Goal: Task Accomplishment & Management: Manage account settings

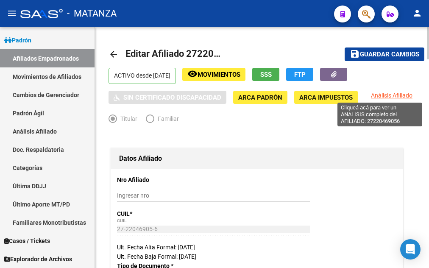
click at [395, 96] on span "Análisis Afiliado" at bounding box center [392, 95] width 42 height 7
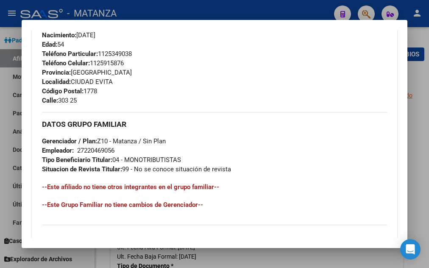
scroll to position [406, 0]
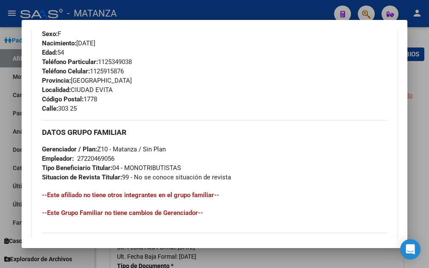
drag, startPoint x: 173, startPoint y: 15, endPoint x: 289, endPoint y: 22, distance: 115.9
click at [180, 15] on div at bounding box center [214, 134] width 429 height 268
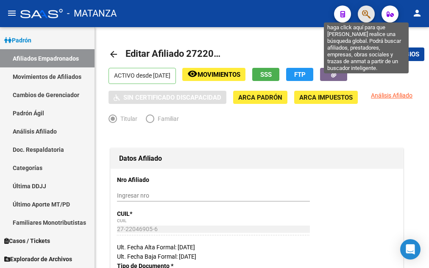
click at [367, 12] on icon "button" at bounding box center [366, 14] width 8 height 10
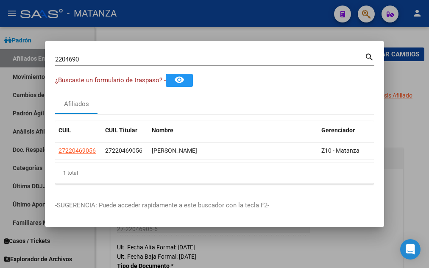
drag, startPoint x: 90, startPoint y: 60, endPoint x: 65, endPoint y: 56, distance: 24.9
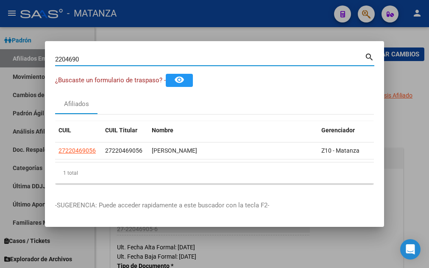
drag, startPoint x: 80, startPoint y: 54, endPoint x: 28, endPoint y: 56, distance: 53.0
click at [55, 56] on input "2204690" at bounding box center [209, 60] width 309 height 8
type input "42673483"
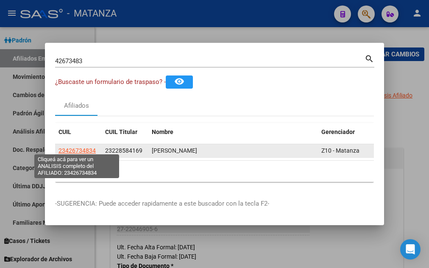
click at [73, 147] on span "23426734834" at bounding box center [76, 150] width 37 height 7
type textarea "23426734834"
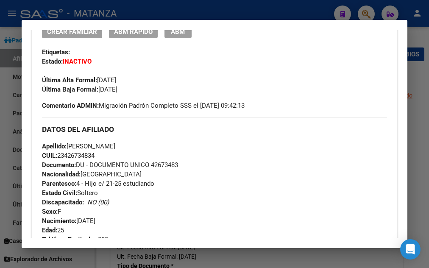
scroll to position [92, 0]
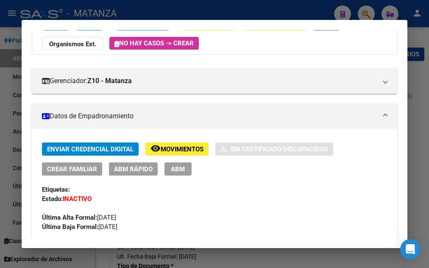
click at [179, 150] on span "Movimientos" at bounding box center [182, 149] width 43 height 8
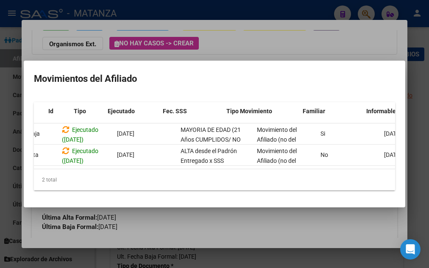
scroll to position [0, 19]
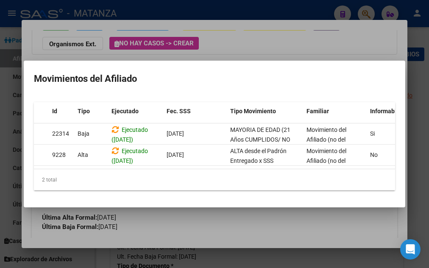
click at [234, 40] on div at bounding box center [214, 134] width 429 height 268
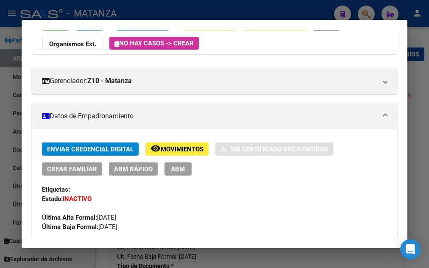
scroll to position [0, 0]
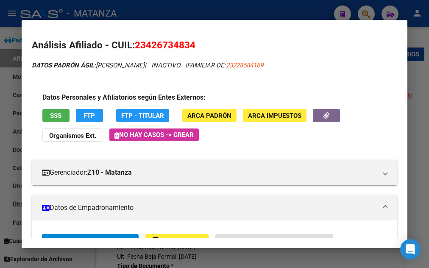
drag, startPoint x: 204, startPoint y: 5, endPoint x: 205, endPoint y: 11, distance: 6.0
click at [204, 6] on div at bounding box center [214, 134] width 429 height 268
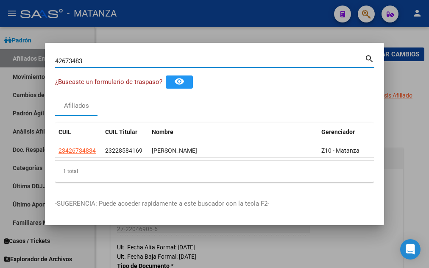
drag, startPoint x: 91, startPoint y: 58, endPoint x: -2, endPoint y: 60, distance: 93.2
click at [55, 60] on input "42673483" at bounding box center [209, 61] width 309 height 8
type input "18473842"
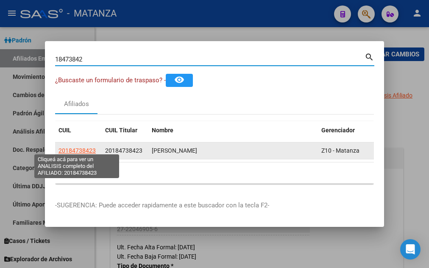
click at [74, 150] on span "20184738423" at bounding box center [76, 150] width 37 height 7
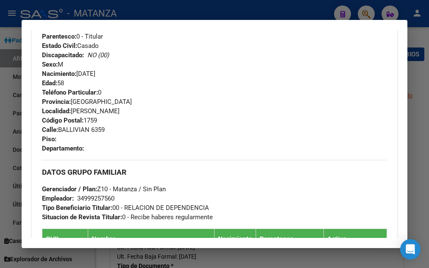
scroll to position [503, 0]
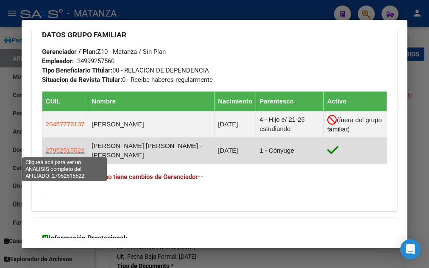
click at [67, 150] on span "27952515522" at bounding box center [65, 150] width 39 height 7
type textarea "27952515522"
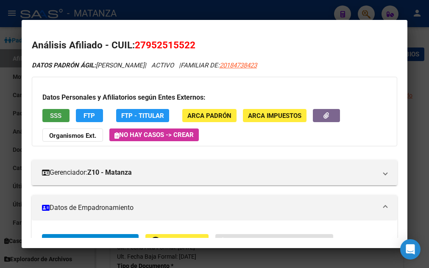
click at [59, 114] on span "SSS" at bounding box center [55, 116] width 11 height 8
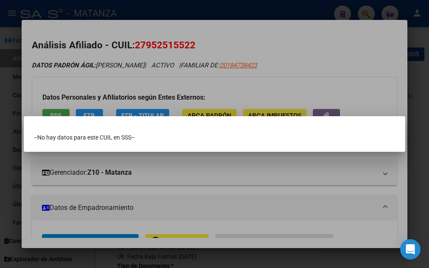
click at [189, 190] on div at bounding box center [214, 134] width 429 height 268
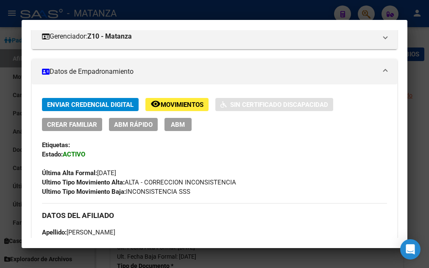
scroll to position [183, 0]
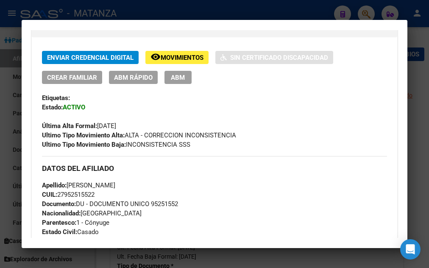
click at [165, 58] on span "Movimientos" at bounding box center [182, 58] width 43 height 8
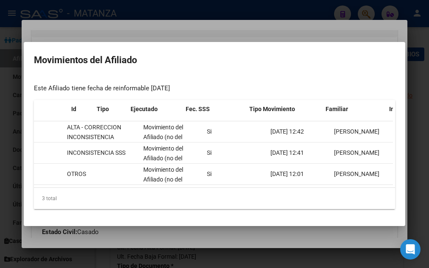
scroll to position [0, 0]
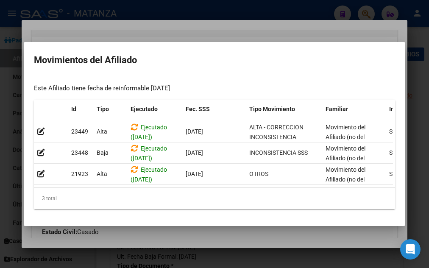
click at [185, 12] on div at bounding box center [214, 134] width 429 height 268
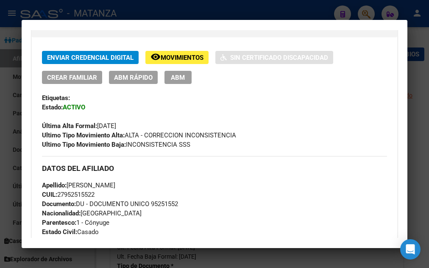
click at [189, 13] on div at bounding box center [214, 134] width 429 height 268
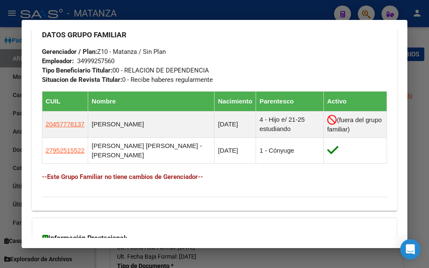
click at [175, 11] on div at bounding box center [214, 134] width 429 height 268
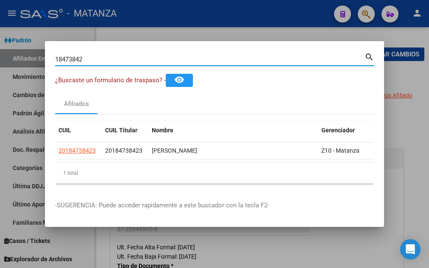
drag, startPoint x: 89, startPoint y: 55, endPoint x: 32, endPoint y: 53, distance: 57.2
click at [55, 56] on input "18473842" at bounding box center [209, 60] width 309 height 8
type input "42537280"
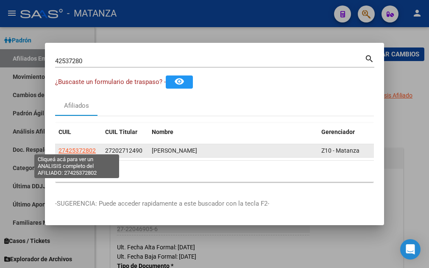
click at [69, 147] on span "27425372802" at bounding box center [76, 150] width 37 height 7
type textarea "27425372802"
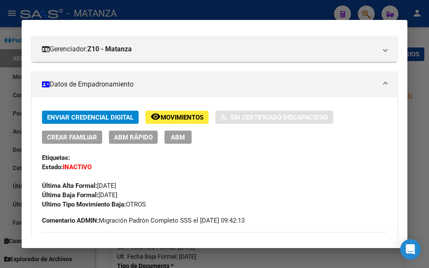
scroll to position [46, 0]
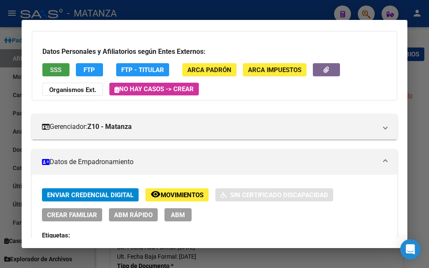
click at [63, 69] on button "SSS" at bounding box center [55, 69] width 27 height 13
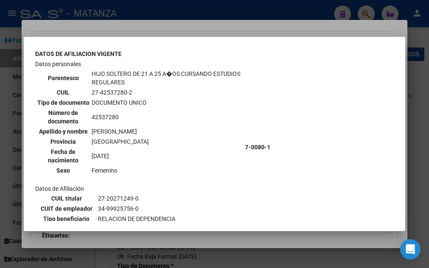
scroll to position [251, 0]
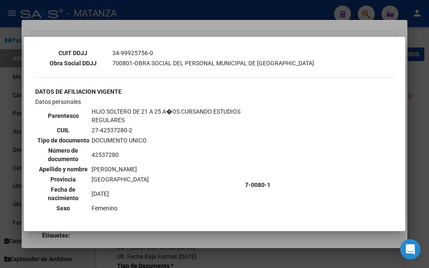
click at [188, 9] on div at bounding box center [214, 134] width 429 height 268
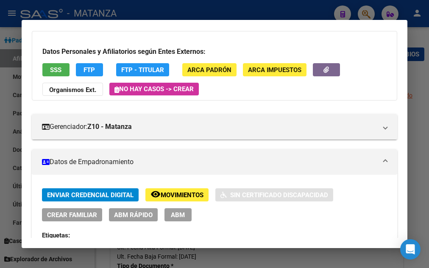
click at [171, 194] on span "Movimientos" at bounding box center [182, 195] width 43 height 8
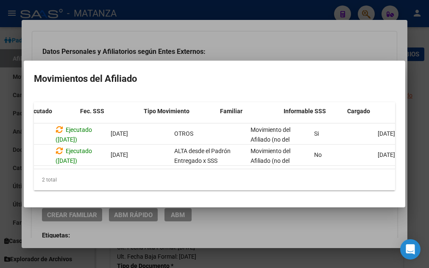
scroll to position [0, 121]
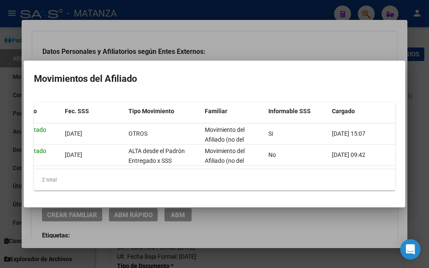
click at [227, 231] on div at bounding box center [214, 134] width 429 height 268
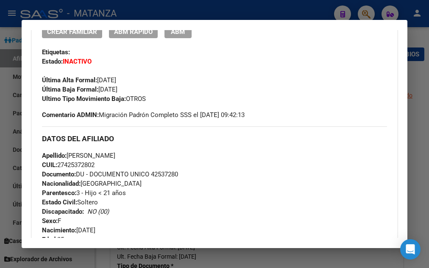
scroll to position [183, 0]
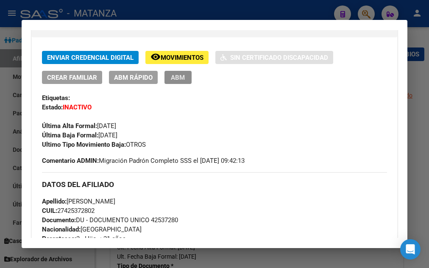
click at [180, 77] on span "ABM" at bounding box center [178, 78] width 14 height 8
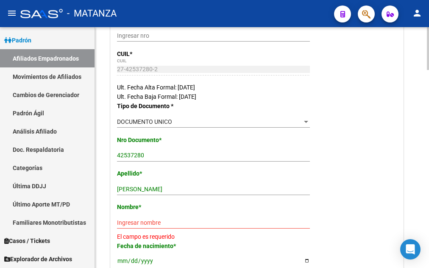
scroll to position [216, 0]
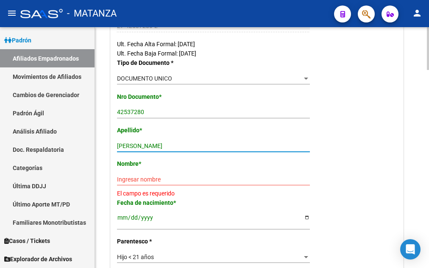
drag, startPoint x: 161, startPoint y: 145, endPoint x: 213, endPoint y: 147, distance: 51.7
click at [213, 147] on input "[PERSON_NAME]" at bounding box center [213, 145] width 193 height 7
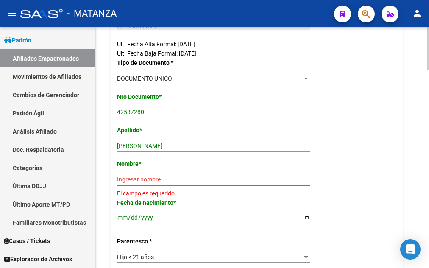
paste input "[PERSON_NAME]"
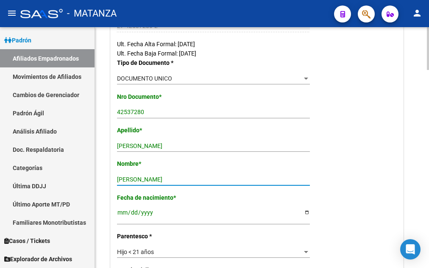
type input "[PERSON_NAME]"
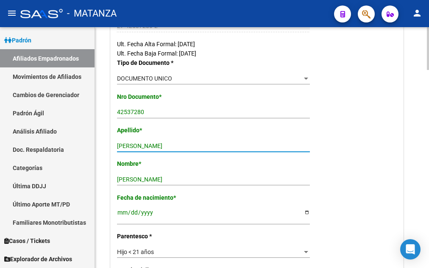
drag, startPoint x: 162, startPoint y: 146, endPoint x: 217, endPoint y: 146, distance: 54.7
click at [217, 146] on input "[PERSON_NAME]" at bounding box center [213, 145] width 193 height 7
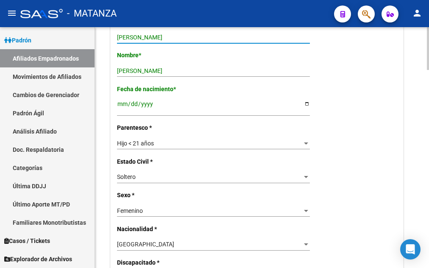
scroll to position [346, 0]
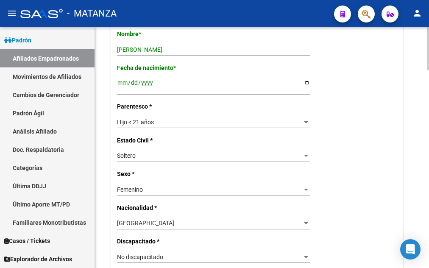
type input "[PERSON_NAME]"
click at [306, 119] on div at bounding box center [306, 122] width 8 height 7
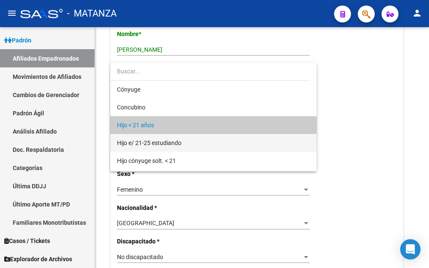
scroll to position [8, 0]
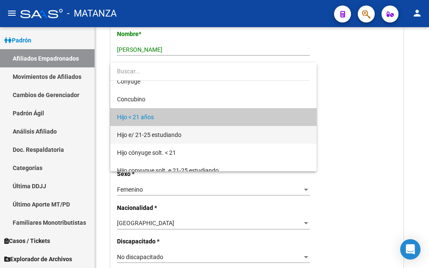
click at [187, 137] on span "Hijo e/ 21-25 estudiando" at bounding box center [213, 135] width 193 height 18
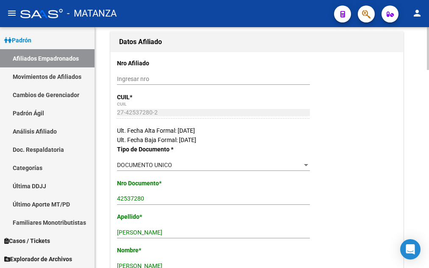
scroll to position [0, 0]
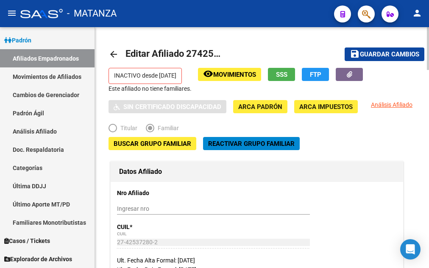
click at [400, 55] on span "Guardar cambios" at bounding box center [389, 55] width 59 height 8
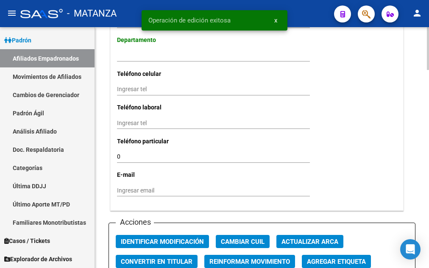
scroll to position [994, 0]
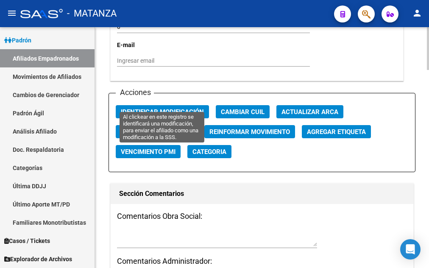
click at [192, 108] on span "Identificar Modificación" at bounding box center [162, 112] width 83 height 8
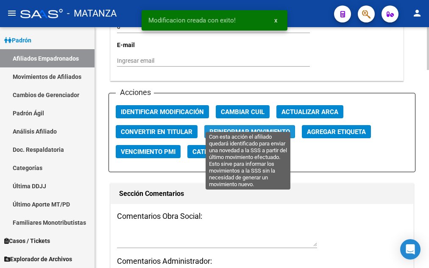
click at [225, 128] on span "Reinformar Movimiento" at bounding box center [249, 132] width 80 height 8
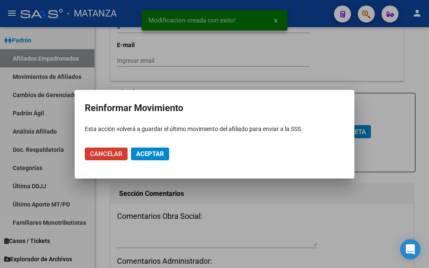
click at [145, 152] on span "Aceptar" at bounding box center [150, 154] width 28 height 8
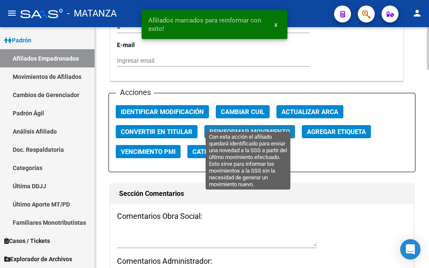
click at [249, 128] on span "Reinformar Movimiento" at bounding box center [249, 132] width 80 height 8
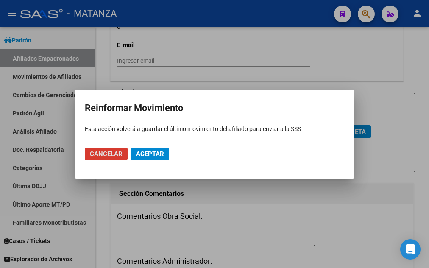
drag, startPoint x: 144, startPoint y: 152, endPoint x: 149, endPoint y: 152, distance: 4.7
click at [145, 152] on span "Aceptar" at bounding box center [150, 154] width 28 height 8
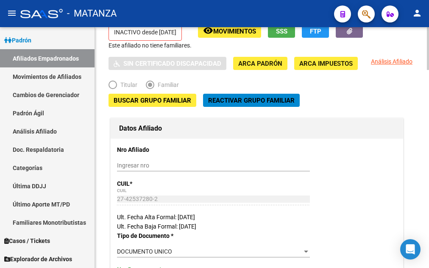
scroll to position [0, 0]
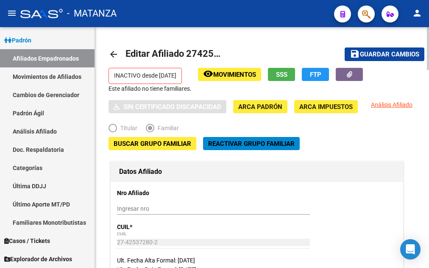
click at [248, 74] on span "Movimientos" at bounding box center [234, 75] width 43 height 8
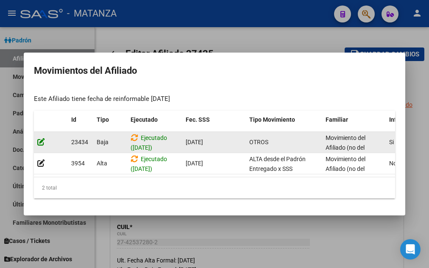
click at [41, 138] on icon at bounding box center [41, 142] width 8 height 8
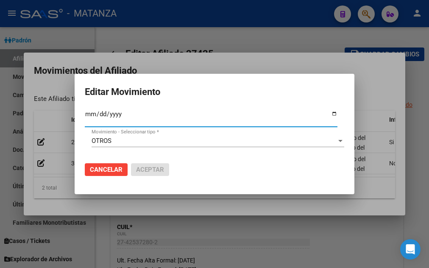
click at [117, 166] on span "Cancelar" at bounding box center [106, 170] width 33 height 8
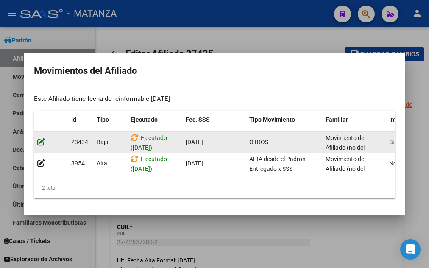
click at [38, 138] on icon at bounding box center [41, 142] width 8 height 8
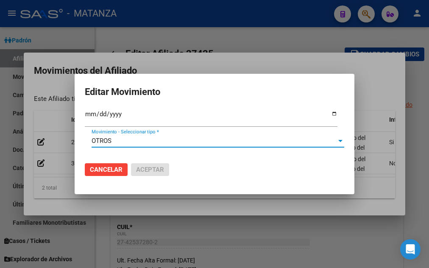
click at [113, 141] on div "OTROS" at bounding box center [214, 141] width 245 height 8
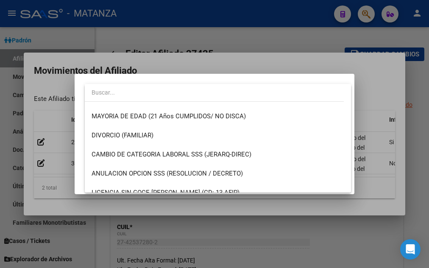
scroll to position [46, 0]
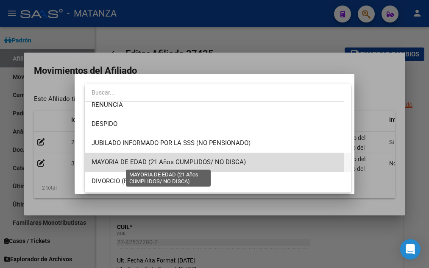
click at [132, 159] on span "MAYORIA DE EDAD (21 Años CUMPLIDOS/ NO DISCA)" at bounding box center [169, 162] width 154 height 8
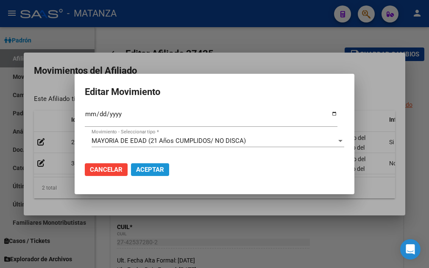
click at [150, 168] on span "Aceptar" at bounding box center [150, 170] width 28 height 8
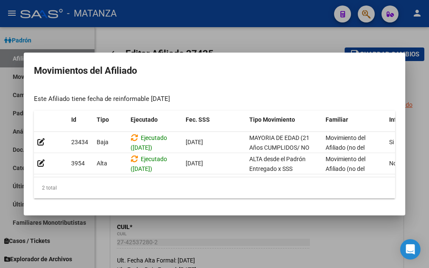
drag, startPoint x: 159, startPoint y: 172, endPoint x: 180, endPoint y: 172, distance: 21.6
click at [180, 172] on datatable-body "23434 [GEOGRAPHIC_DATA] Ejecutado ([DATE]) [DATE] MAYORIA DE EDAD (21 Años CUMP…" at bounding box center [214, 154] width 361 height 45
click at [168, 194] on div "2 total" at bounding box center [214, 187] width 361 height 21
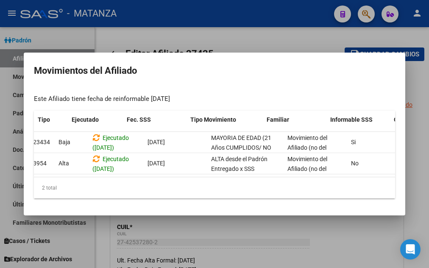
scroll to position [0, 59]
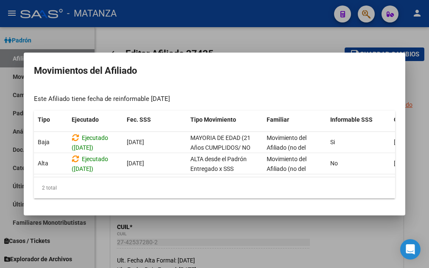
drag, startPoint x: 136, startPoint y: 173, endPoint x: 180, endPoint y: 175, distance: 43.2
click at [180, 175] on datatable-body "23434 [GEOGRAPHIC_DATA] Ejecutado ([DATE]) [DATE] MAYORIA DE EDAD (21 Años CUMP…" at bounding box center [214, 154] width 361 height 45
click at [192, 196] on div "2 total" at bounding box center [214, 187] width 361 height 21
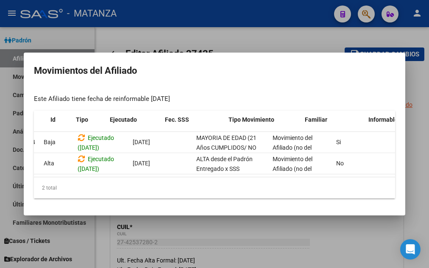
scroll to position [0, 0]
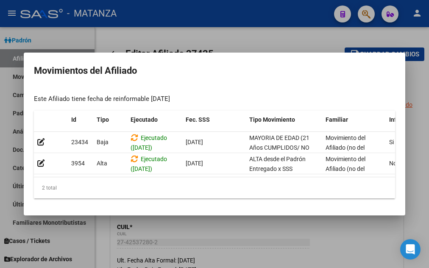
click at [164, 37] on div at bounding box center [214, 134] width 429 height 268
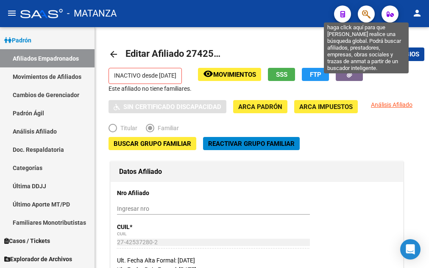
click at [363, 10] on icon "button" at bounding box center [366, 14] width 8 height 10
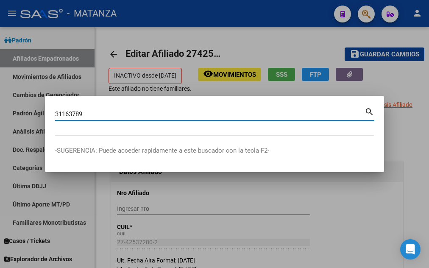
type input "31163789"
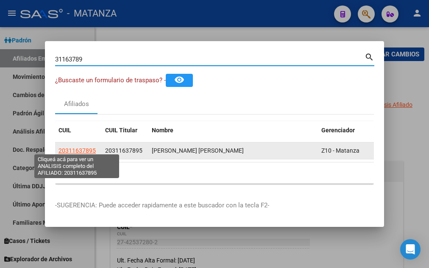
click at [85, 148] on span "20311637895" at bounding box center [76, 150] width 37 height 7
type textarea "20311637895"
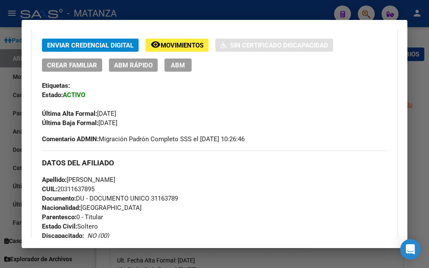
scroll to position [183, 0]
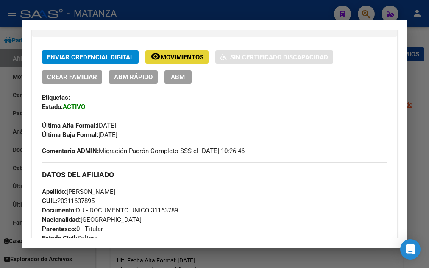
click at [173, 57] on span "Movimientos" at bounding box center [182, 57] width 43 height 8
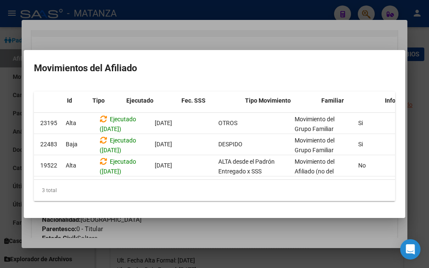
scroll to position [0, 0]
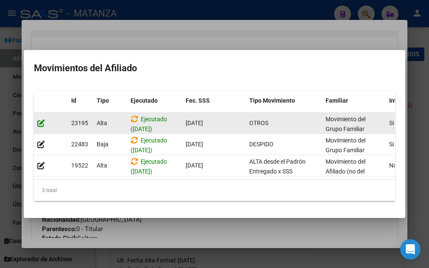
click at [39, 119] on icon at bounding box center [41, 123] width 8 height 8
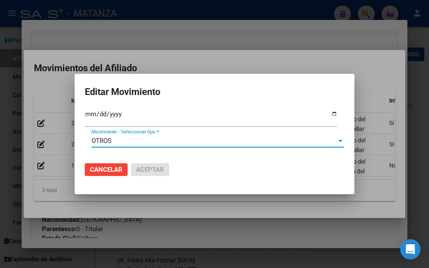
click at [120, 140] on div "OTROS" at bounding box center [214, 141] width 245 height 8
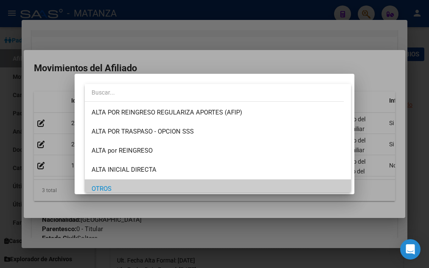
click at [225, 60] on div at bounding box center [214, 134] width 429 height 268
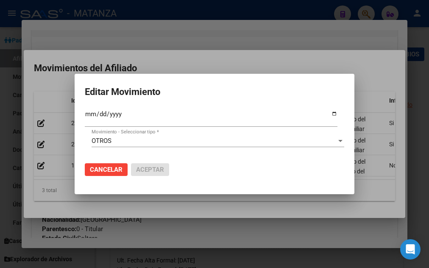
drag, startPoint x: 297, startPoint y: 22, endPoint x: 294, endPoint y: 26, distance: 4.7
click at [295, 24] on div at bounding box center [214, 134] width 429 height 268
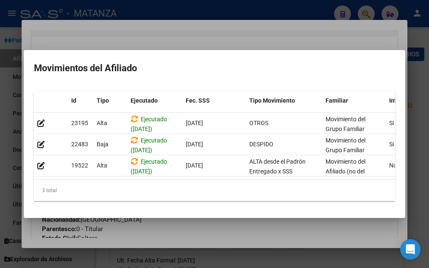
click at [247, 34] on div at bounding box center [214, 134] width 429 height 268
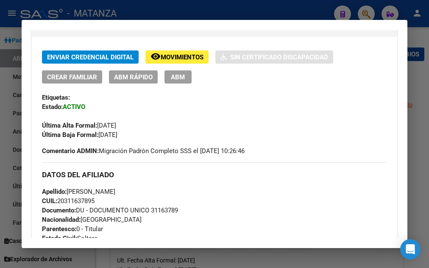
click at [174, 75] on span "ABM" at bounding box center [178, 77] width 14 height 8
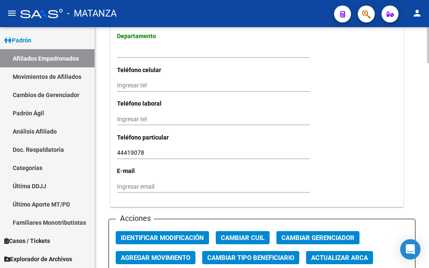
scroll to position [951, 0]
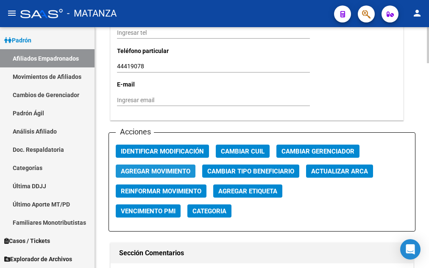
click at [164, 167] on span "Agregar Movimiento" at bounding box center [155, 171] width 69 height 8
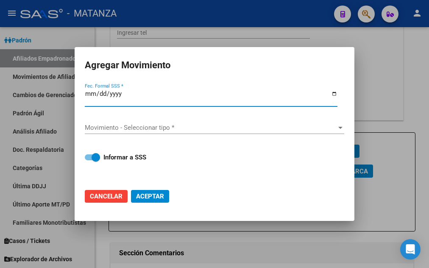
click at [109, 192] on span "Cancelar" at bounding box center [106, 196] width 33 height 8
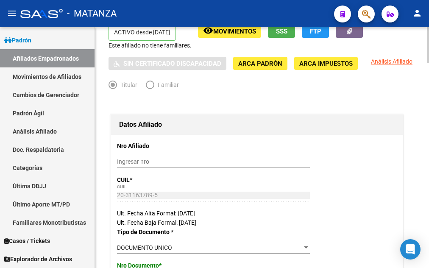
scroll to position [0, 0]
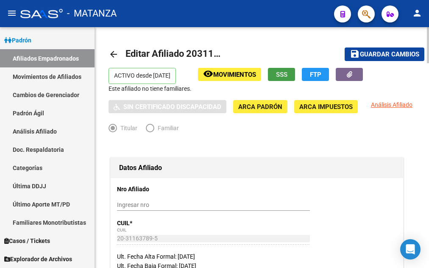
click at [283, 74] on span "SSS" at bounding box center [281, 75] width 11 height 8
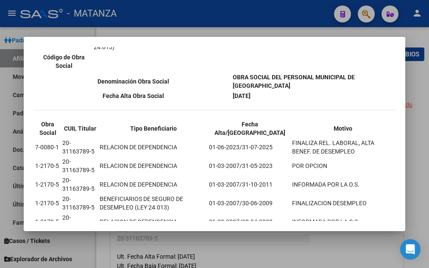
scroll to position [638, 0]
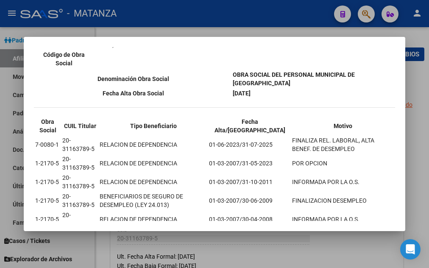
click at [293, 15] on div at bounding box center [214, 134] width 429 height 268
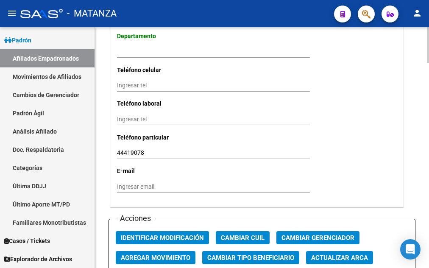
scroll to position [994, 0]
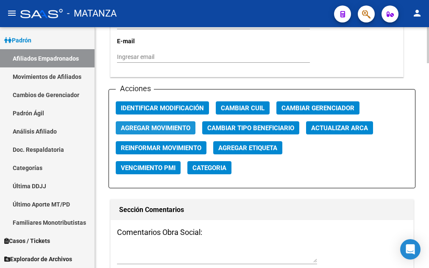
click at [147, 124] on span "Agregar Movimiento" at bounding box center [155, 128] width 69 height 8
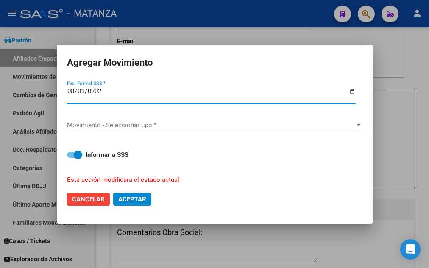
type input "[DATE]"
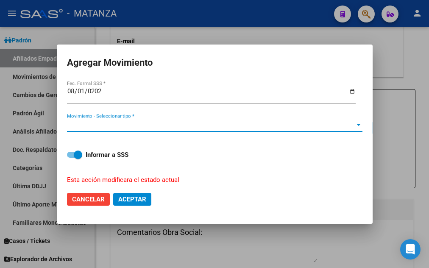
click at [144, 122] on span "Movimiento - Seleccionar tipo *" at bounding box center [211, 125] width 288 height 8
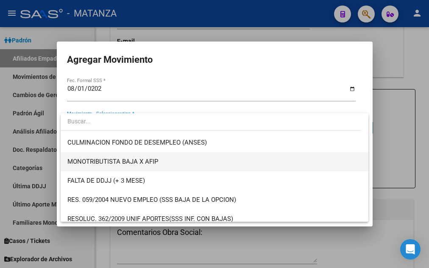
scroll to position [204, 0]
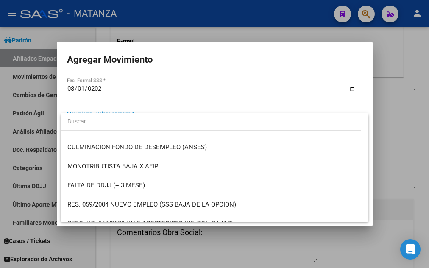
click at [170, 35] on div at bounding box center [214, 134] width 429 height 268
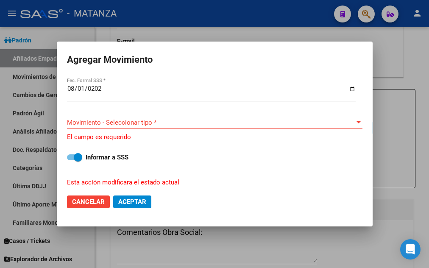
click at [172, 37] on div at bounding box center [214, 134] width 429 height 268
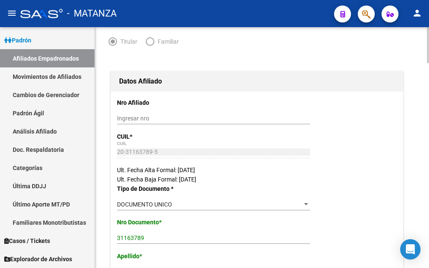
scroll to position [0, 0]
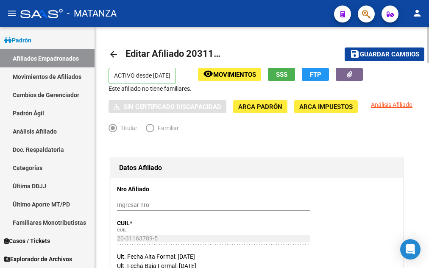
click at [241, 77] on span "Movimientos" at bounding box center [234, 75] width 43 height 8
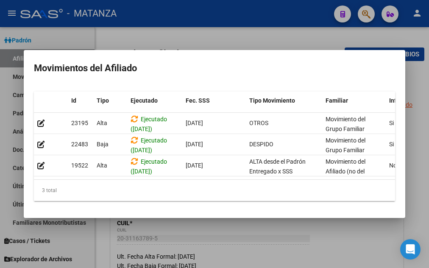
click at [189, 38] on div at bounding box center [214, 134] width 429 height 268
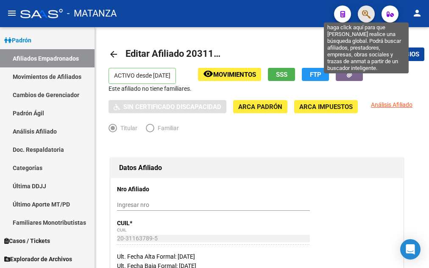
click at [365, 12] on icon "button" at bounding box center [366, 14] width 8 height 10
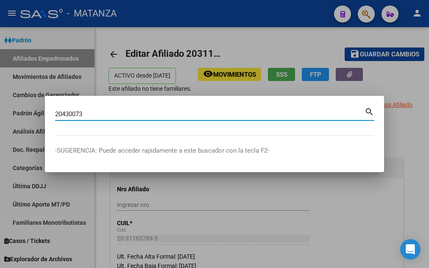
type input "20430073"
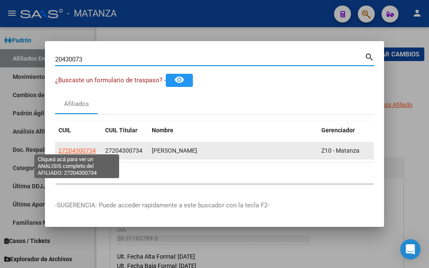
click at [80, 149] on span "27204300734" at bounding box center [76, 150] width 37 height 7
type textarea "27204300734"
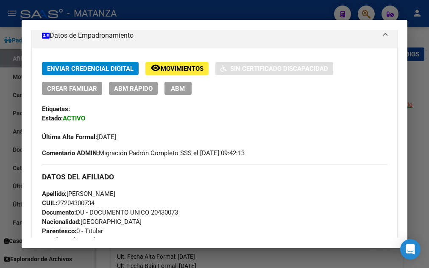
scroll to position [183, 0]
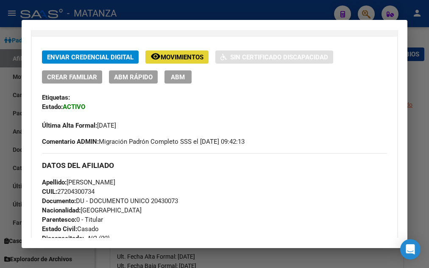
click at [168, 55] on span "Movimientos" at bounding box center [182, 57] width 43 height 8
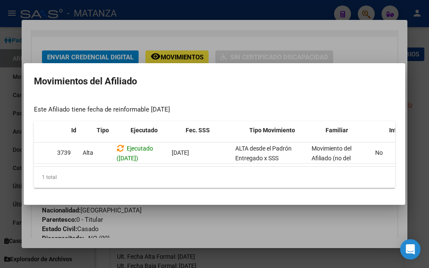
scroll to position [0, 0]
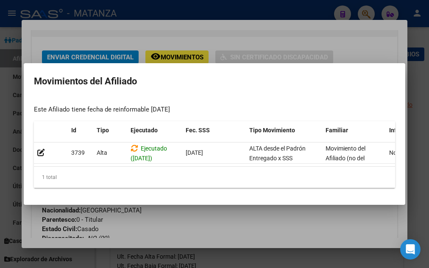
click at [164, 34] on div at bounding box center [214, 134] width 429 height 268
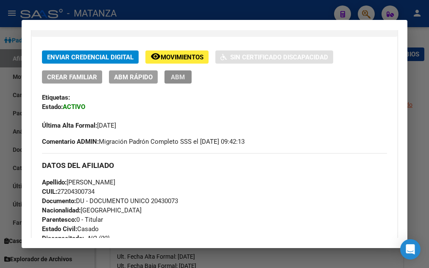
click at [176, 80] on span "ABM" at bounding box center [178, 77] width 14 height 8
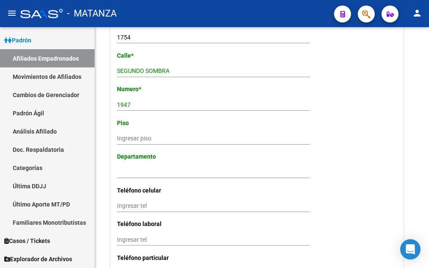
scroll to position [864, 0]
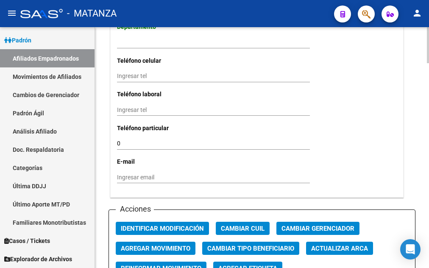
click at [147, 244] on span "Agregar Movimiento" at bounding box center [155, 248] width 69 height 8
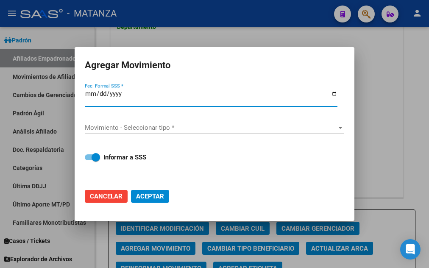
click at [158, 39] on div at bounding box center [214, 134] width 429 height 268
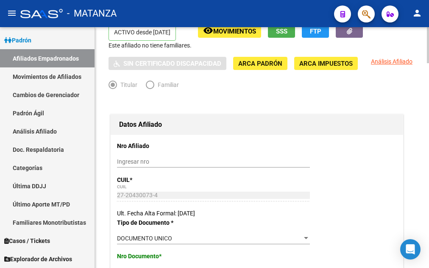
scroll to position [0, 0]
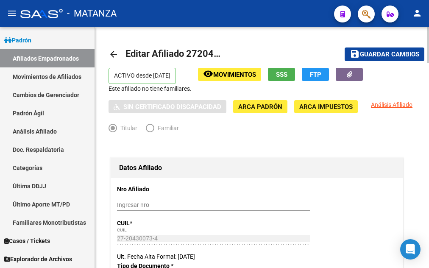
click at [280, 78] on span "SSS" at bounding box center [281, 75] width 11 height 8
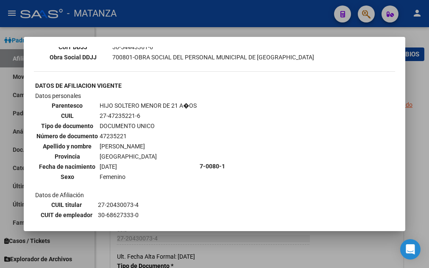
scroll to position [437, 0]
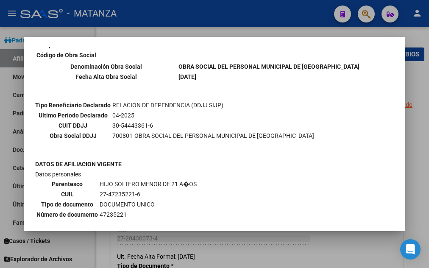
click at [216, 6] on div at bounding box center [214, 134] width 429 height 268
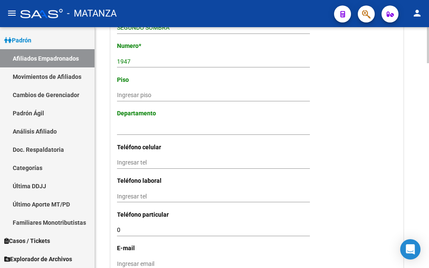
scroll to position [994, 0]
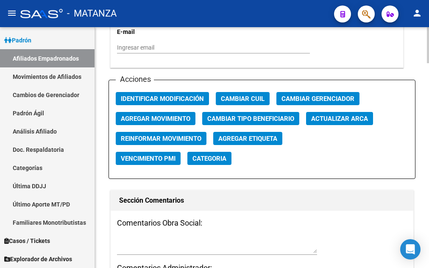
click at [149, 115] on span "Agregar Movimiento" at bounding box center [155, 119] width 69 height 8
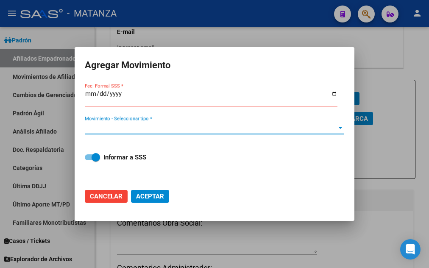
click at [142, 125] on span "Movimiento - Seleccionar tipo *" at bounding box center [211, 128] width 252 height 8
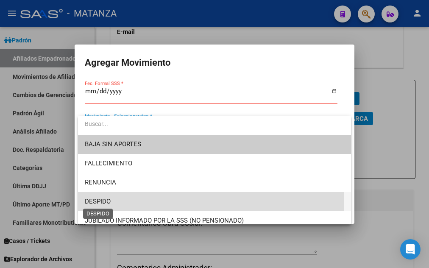
click at [92, 200] on span "DESPIDO" at bounding box center [98, 201] width 26 height 8
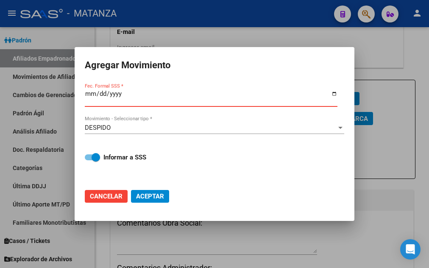
click at [92, 94] on input "Fec. Formal SSS *" at bounding box center [211, 97] width 253 height 14
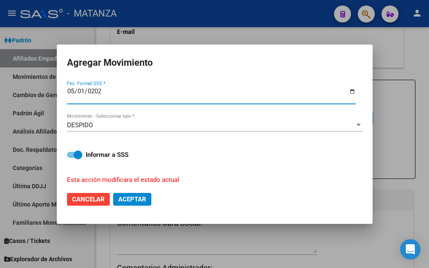
type input "[DATE]"
click at [83, 195] on span "Cancelar" at bounding box center [88, 199] width 33 height 8
checkbox input "false"
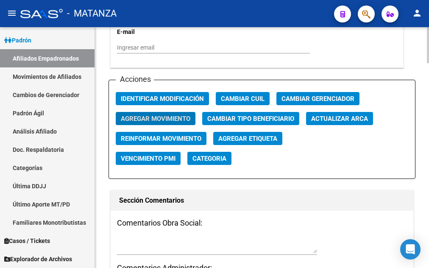
scroll to position [778, 0]
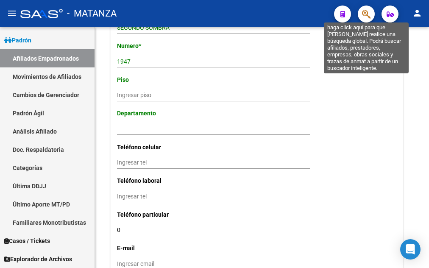
click at [363, 14] on icon "button" at bounding box center [366, 14] width 8 height 10
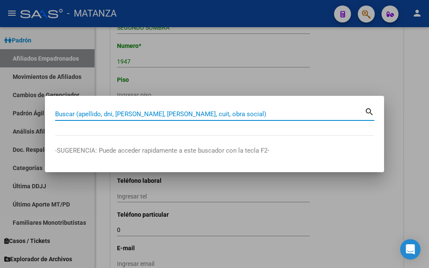
click at [92, 113] on input "Buscar (apellido, dni, [PERSON_NAME], [PERSON_NAME], cuit, obra social)" at bounding box center [209, 114] width 309 height 8
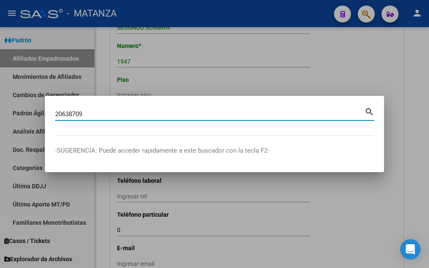
type input "20638709"
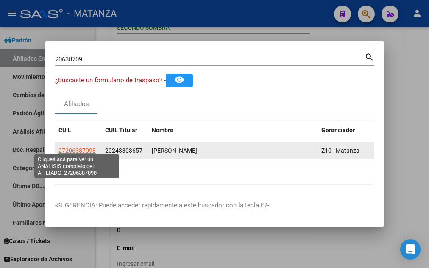
click at [83, 147] on span "27206387098" at bounding box center [76, 150] width 37 height 7
type textarea "27206387098"
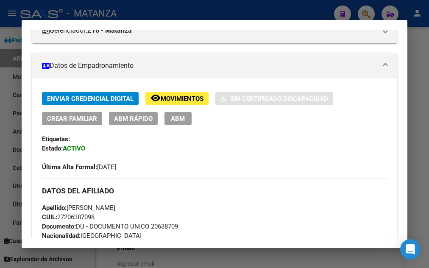
scroll to position [137, 0]
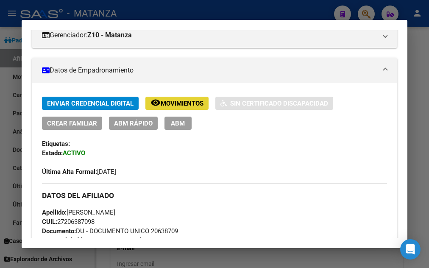
click at [183, 103] on span "Movimientos" at bounding box center [182, 104] width 43 height 8
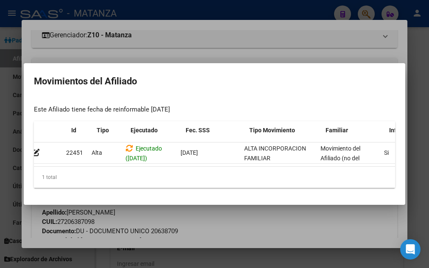
scroll to position [0, 0]
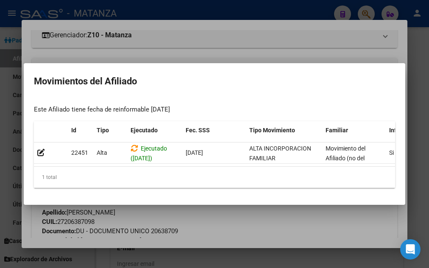
click at [228, 39] on div at bounding box center [214, 134] width 429 height 268
